Goal: Task Accomplishment & Management: Manage account settings

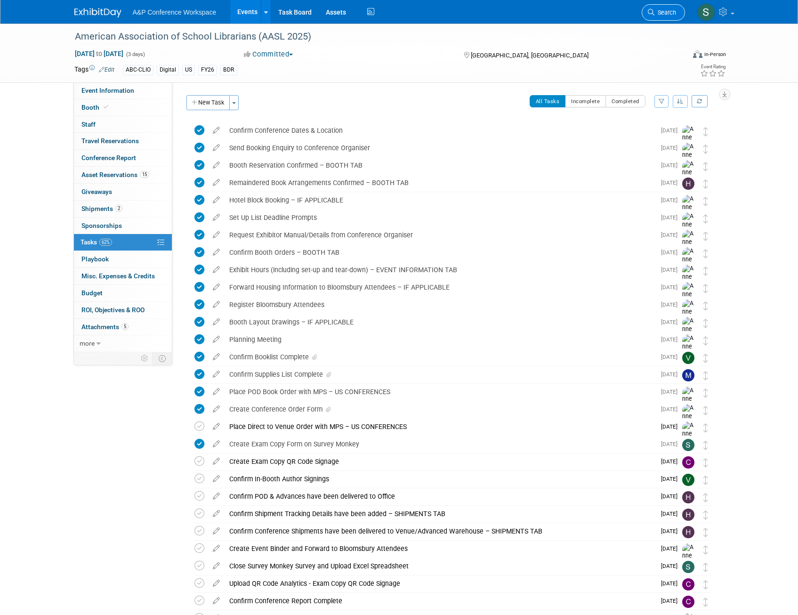
click at [669, 9] on span "Search" at bounding box center [666, 12] width 22 height 7
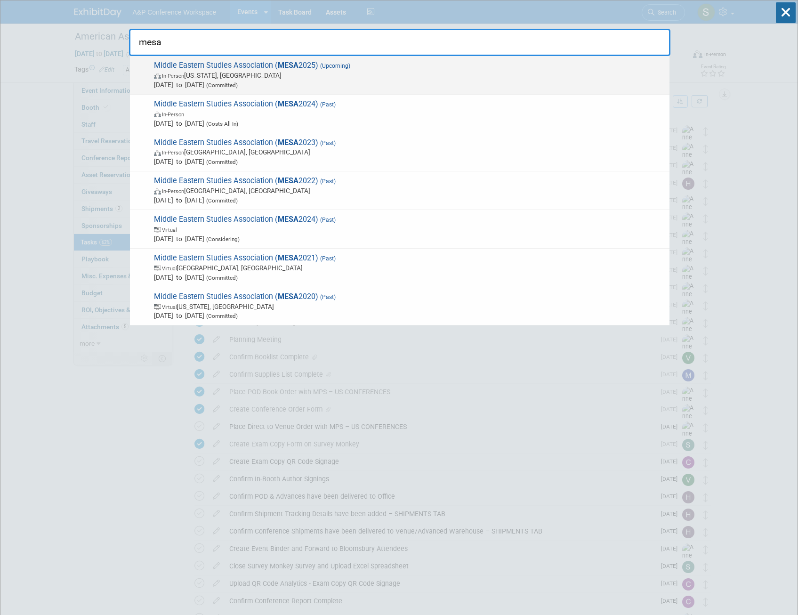
type input "mesa"
click at [361, 62] on span "Middle Eastern Studies Association ( MESA 2025) (Upcoming) In-Person [US_STATE]…" at bounding box center [408, 75] width 514 height 29
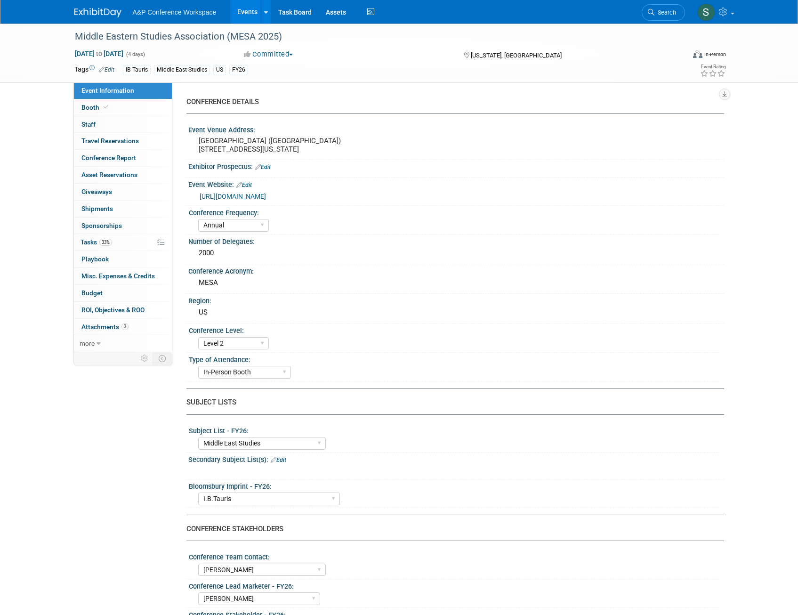
select select "Annual"
select select "Level 2"
select select "In-Person Booth"
select select "Middle East Studies"
select select "I.B.Tauris"
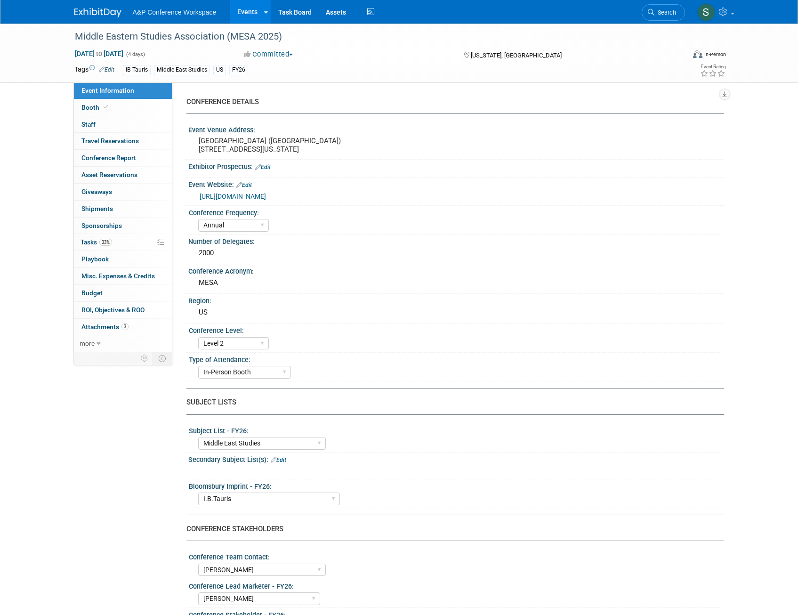
select select "[PERSON_NAME]"
select select "Networking/Commissioning"
click at [99, 329] on span "Attachments 3" at bounding box center [104, 327] width 47 height 8
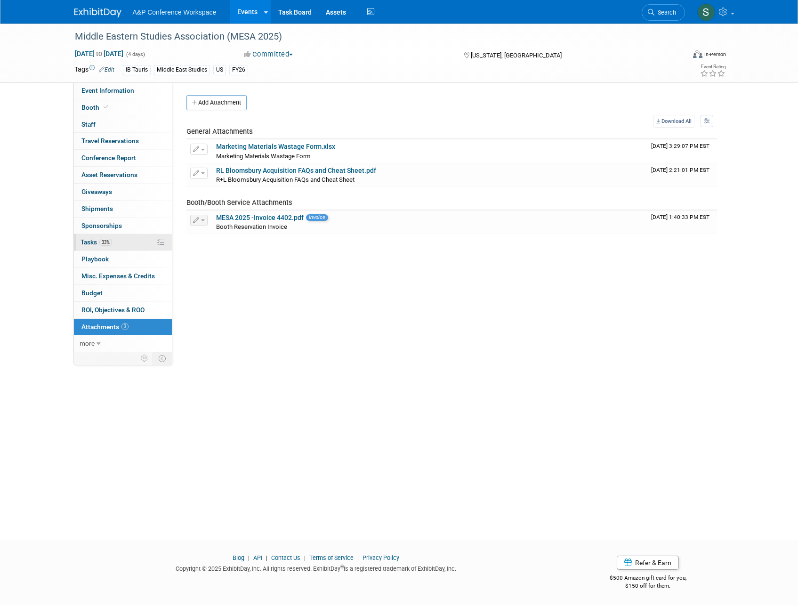
click at [104, 245] on span "33%" at bounding box center [105, 242] width 13 height 7
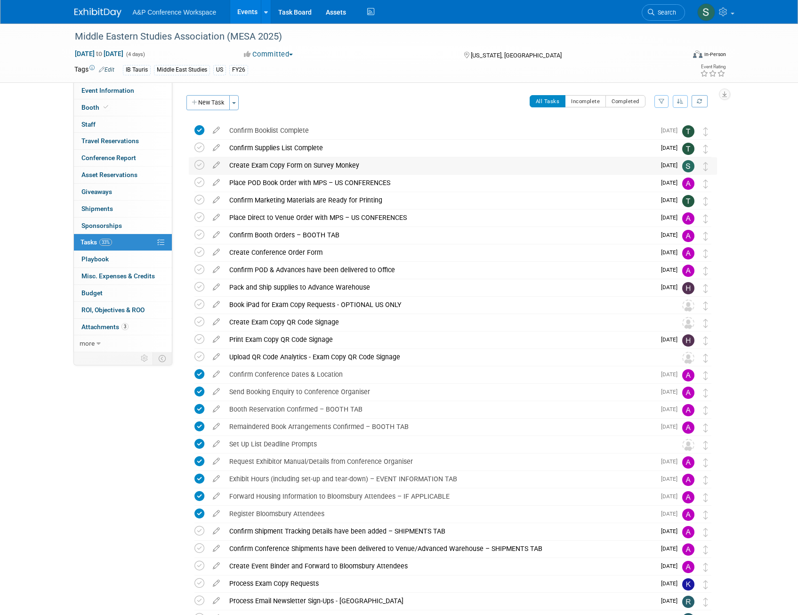
click at [356, 168] on div "Create Exam Copy Form on Survey Monkey" at bounding box center [440, 165] width 431 height 16
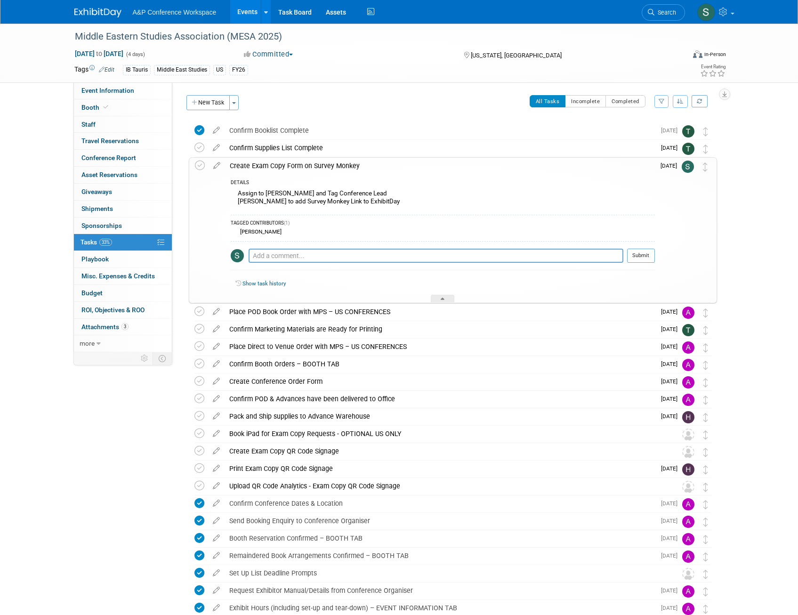
click at [311, 167] on div "Create Exam Copy Form on Survey Monkey" at bounding box center [440, 166] width 430 height 16
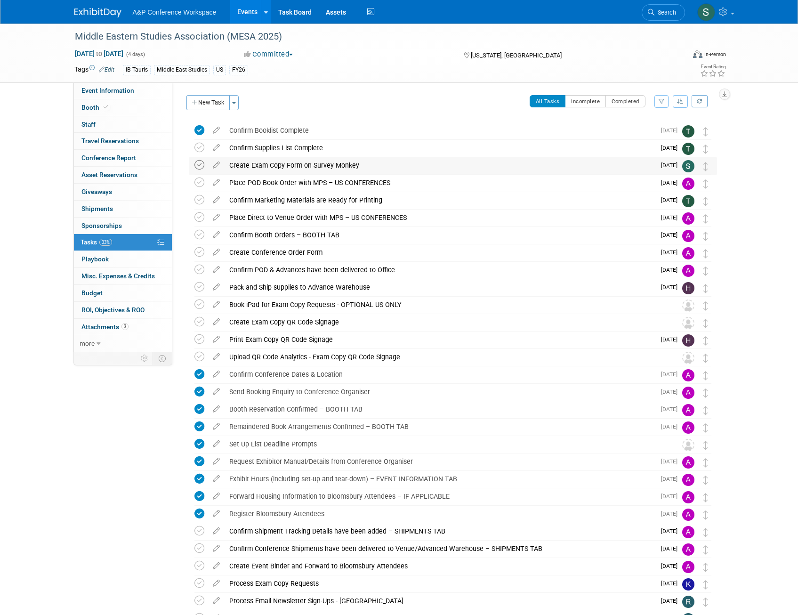
click at [198, 166] on icon at bounding box center [199, 165] width 10 height 10
click at [259, 323] on div "Create Exam Copy QR Code Signage" at bounding box center [444, 322] width 439 height 16
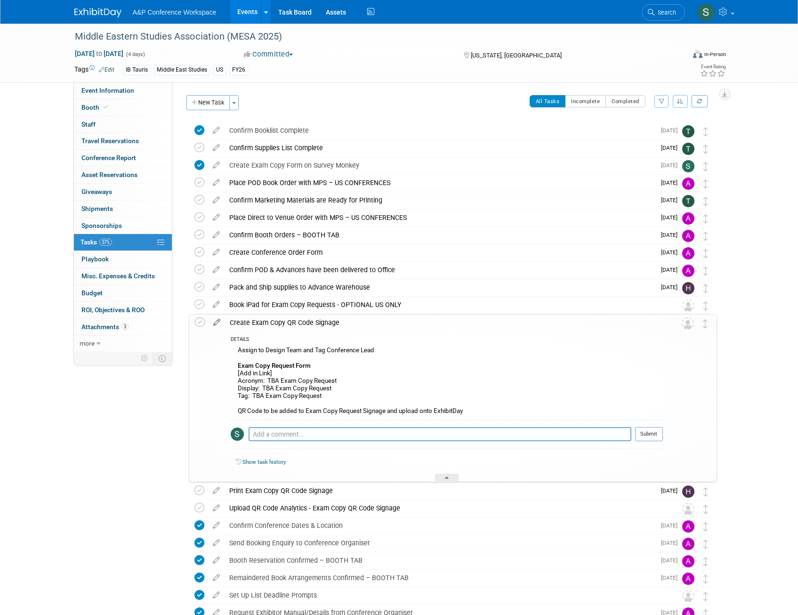
click at [222, 322] on icon at bounding box center [217, 321] width 16 height 12
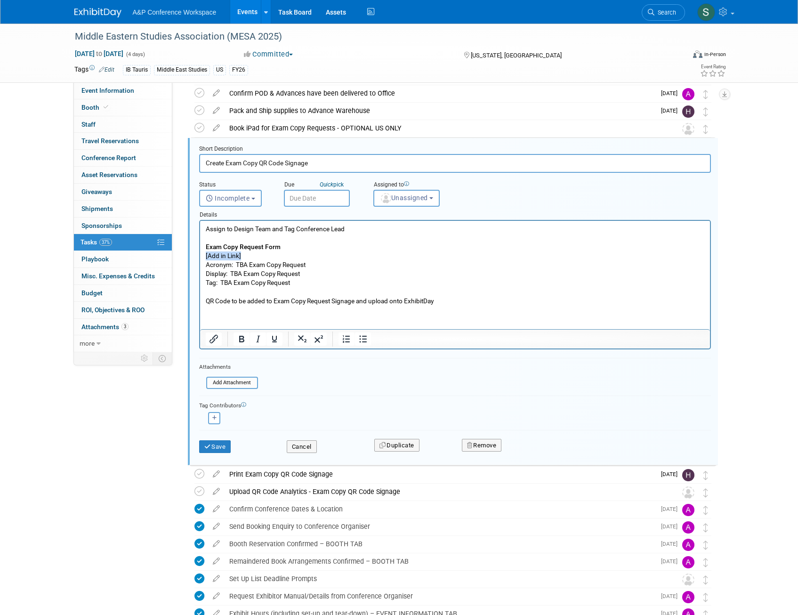
drag, startPoint x: 230, startPoint y: 255, endPoint x: 182, endPoint y: 255, distance: 47.6
click at [200, 255] on html "Assign to Design Team and Tag Conference Lead Exam Copy Request Form [Add in Li…" at bounding box center [455, 263] width 510 height 85
drag, startPoint x: 248, startPoint y: 262, endPoint x: 236, endPoint y: 263, distance: 11.3
click at [236, 263] on p "Assign to Design Team and Tag Conference Lead Exam Copy Request Form https://ww…" at bounding box center [454, 265] width 499 height 81
drag, startPoint x: 330, startPoint y: 266, endPoint x: 238, endPoint y: 266, distance: 92.3
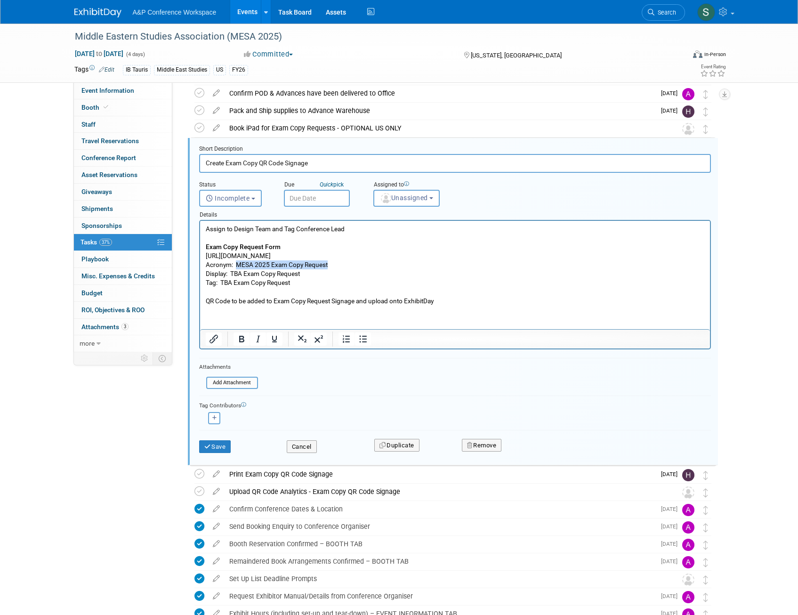
click at [238, 266] on p "Assign to Design Team and Tag Conference Lead Exam Copy Request Form https://ww…" at bounding box center [454, 265] width 499 height 81
copy p "MESA 2025 Exam Copy Request"
drag, startPoint x: 307, startPoint y: 272, endPoint x: 231, endPoint y: 274, distance: 76.3
click at [231, 274] on p "Assign to Design Team and Tag Conference Lead Exam Copy Request Form https://ww…" at bounding box center [454, 265] width 499 height 81
drag, startPoint x: 260, startPoint y: 279, endPoint x: 220, endPoint y: 283, distance: 40.2
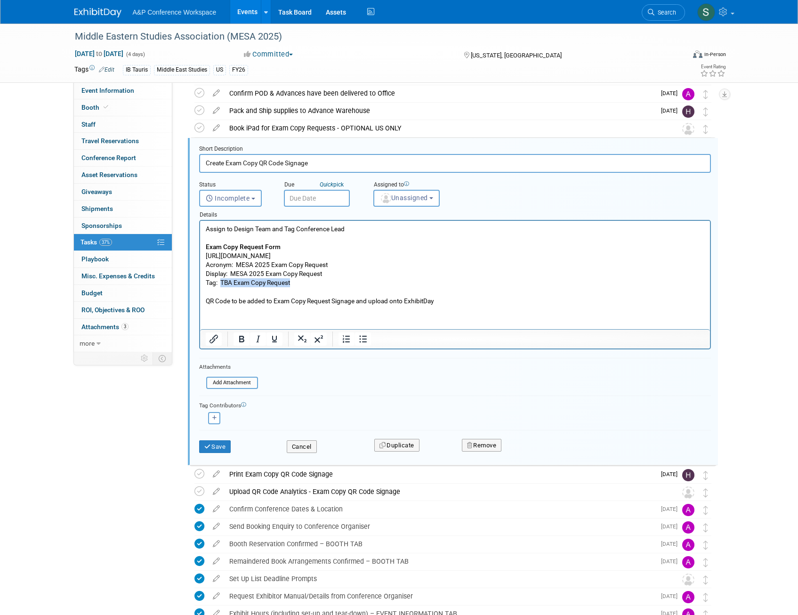
click at [220, 283] on p "Assign to Design Team and Tag Conference Lead Exam Copy Request Form https://ww…" at bounding box center [454, 265] width 499 height 81
click at [221, 450] on button "Save" at bounding box center [215, 446] width 32 height 13
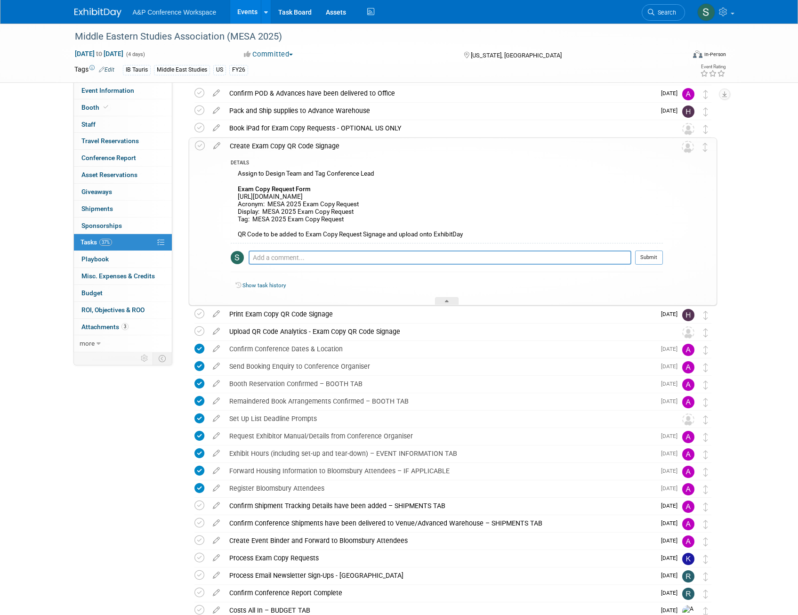
click at [327, 146] on div "Create Exam Copy QR Code Signage" at bounding box center [444, 146] width 438 height 16
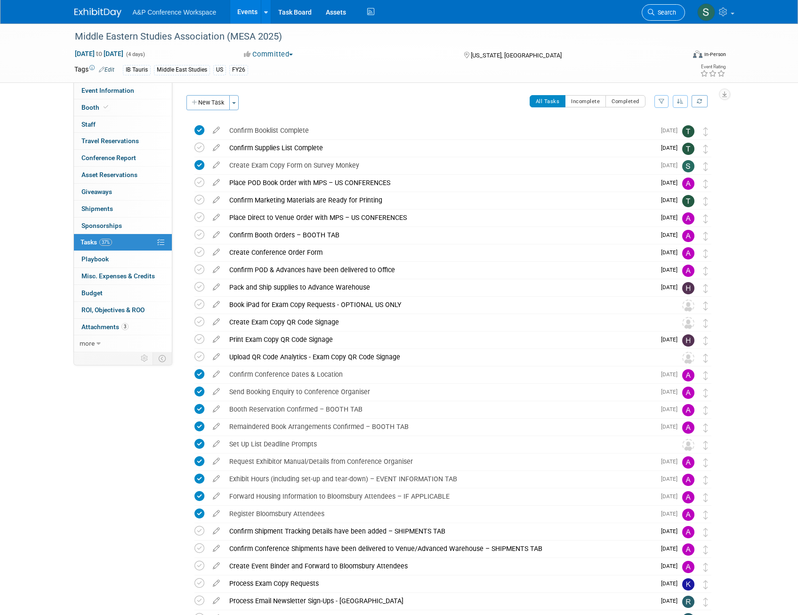
click at [647, 12] on link "Search" at bounding box center [663, 12] width 43 height 16
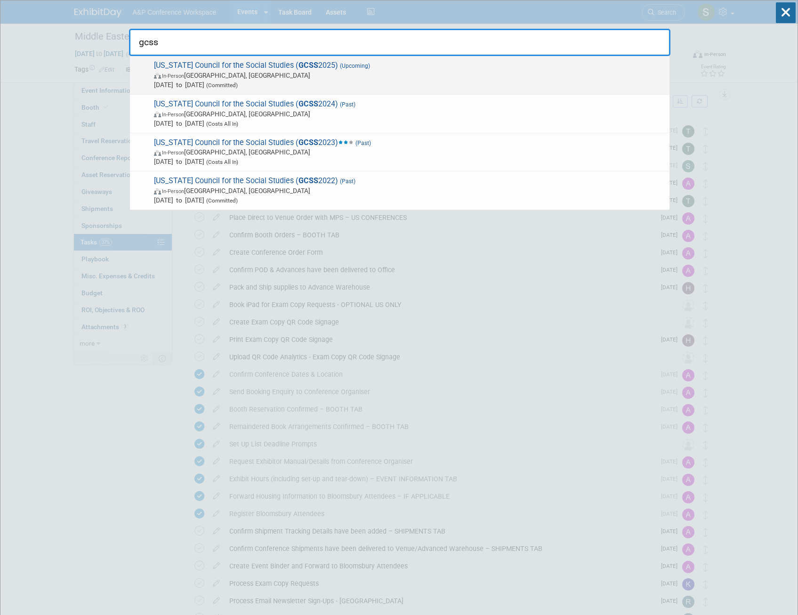
type input "gcss"
click at [396, 73] on span "In-Person Athens, GA" at bounding box center [409, 75] width 511 height 9
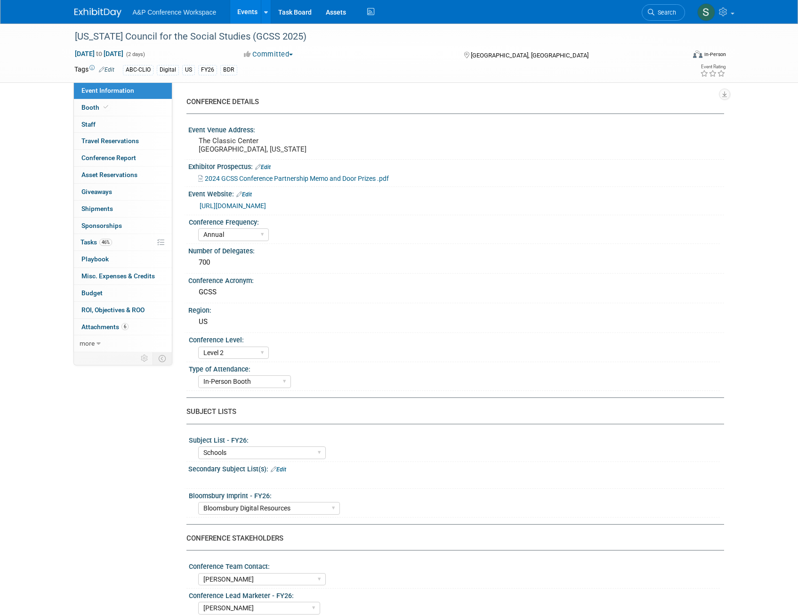
select select "Annual"
select select "Level 2"
select select "In-Person Booth"
select select "Schools"
select select "Bloomsbury Digital Resources"
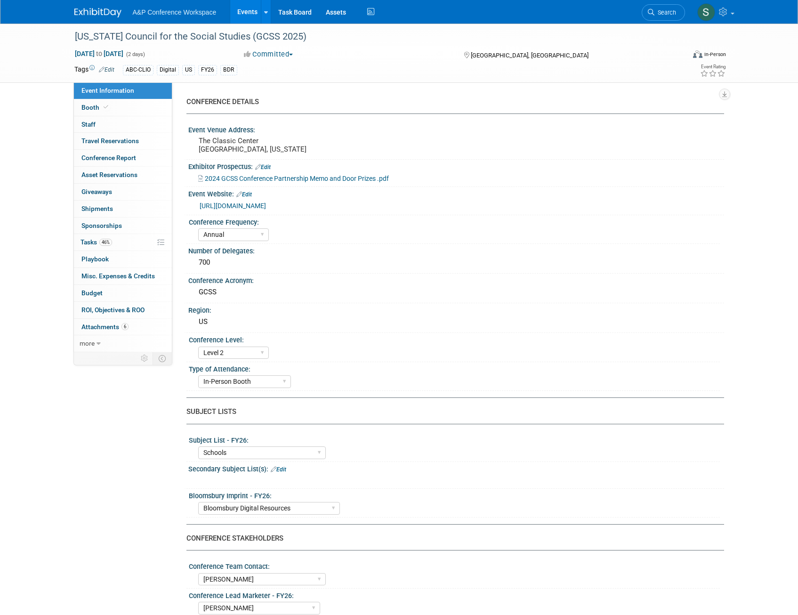
select select "[PERSON_NAME]"
select select "BDR Product Awareness and Trial Generation​"
click at [121, 245] on link "46% Tasks 46%" at bounding box center [123, 242] width 98 height 16
